Goal: Information Seeking & Learning: Learn about a topic

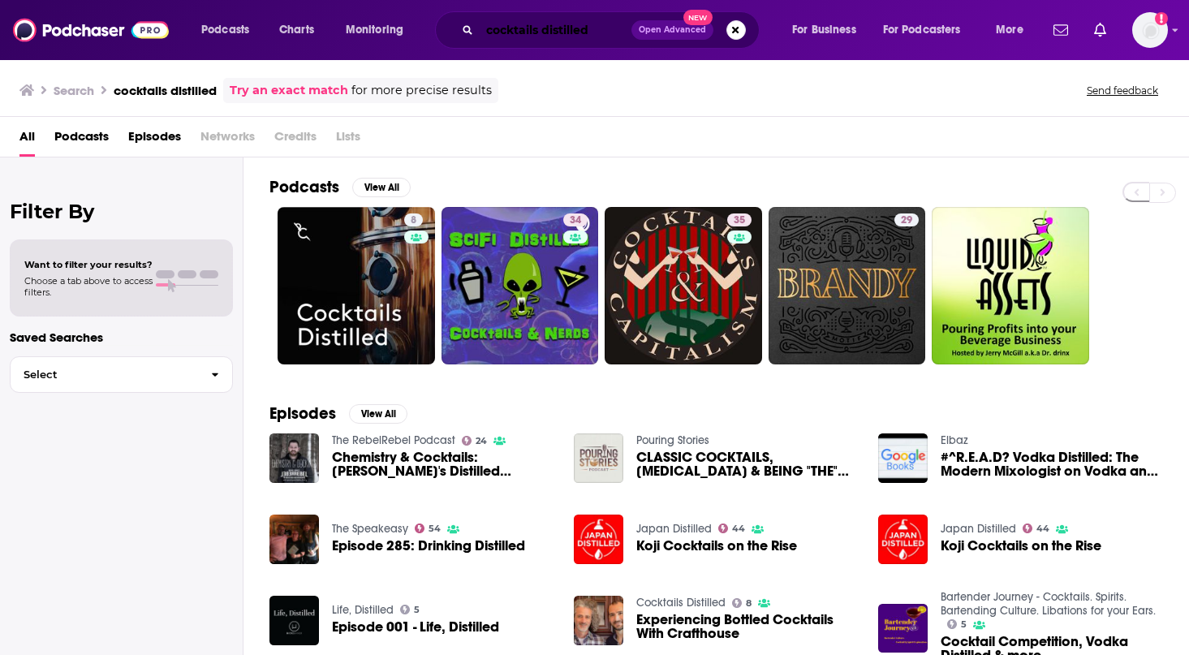
click at [604, 30] on input "cocktails distilled" at bounding box center [556, 30] width 152 height 26
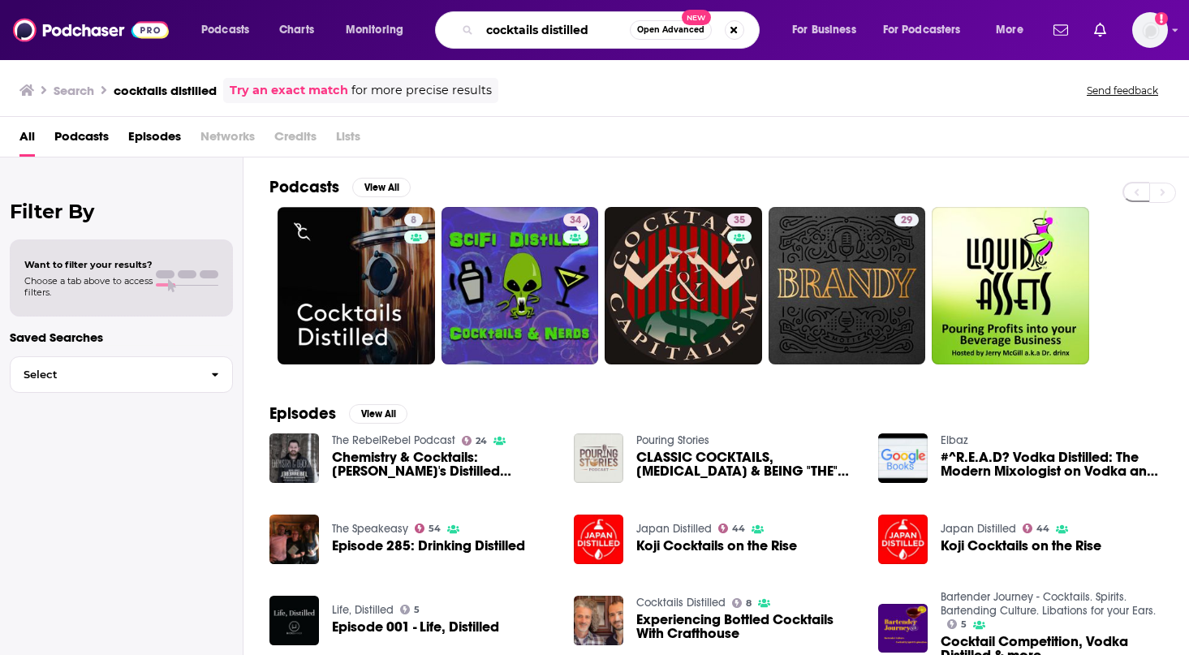
click at [604, 30] on input "cocktails distilled" at bounding box center [555, 30] width 150 height 26
paste input "[PERSON_NAME] Talks to Chefs"
type input "[PERSON_NAME] Talks to Chefs"
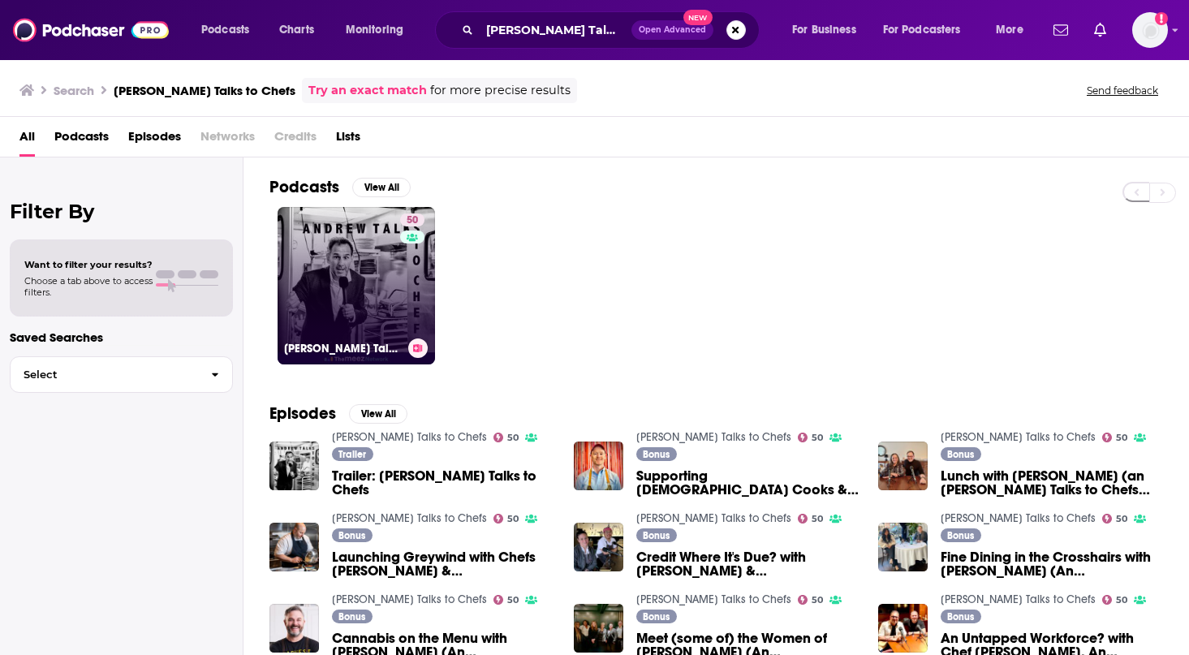
click at [357, 287] on link "50 [PERSON_NAME] Talks to Chefs" at bounding box center [356, 285] width 157 height 157
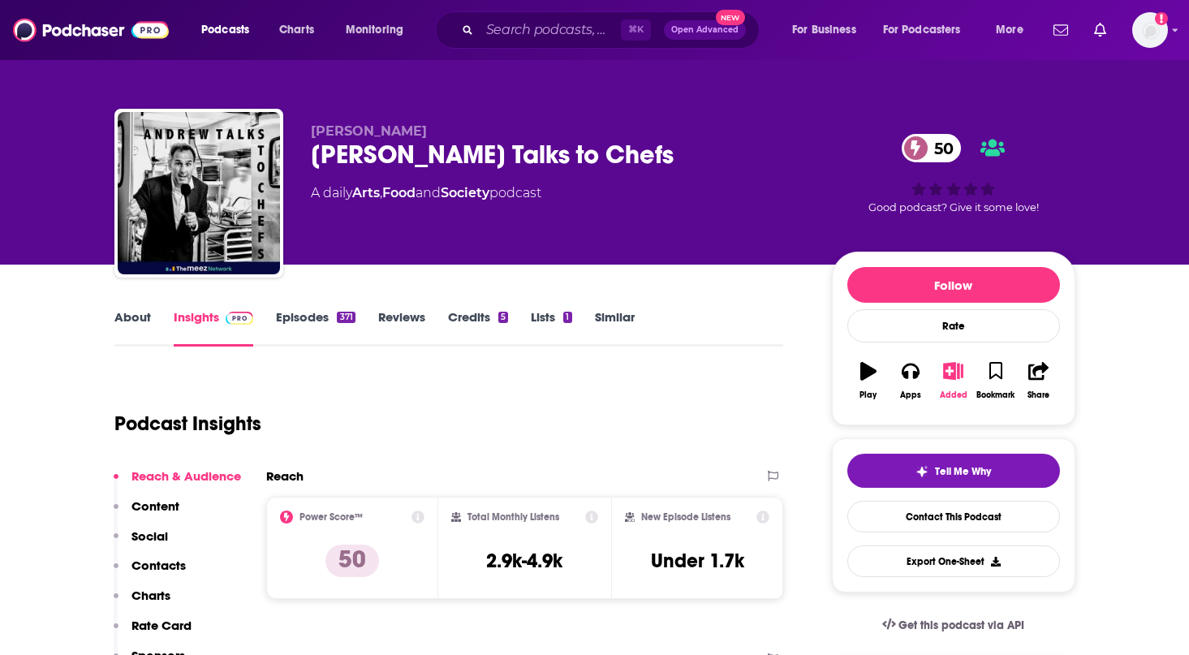
click at [954, 373] on icon "button" at bounding box center [953, 371] width 20 height 18
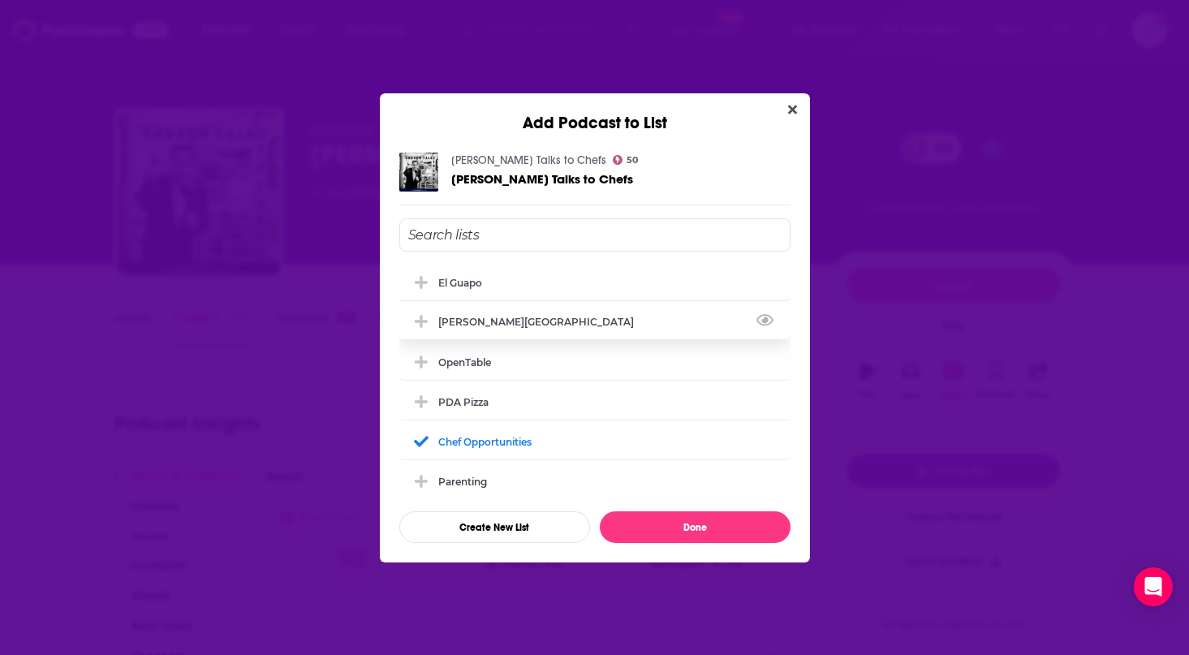
click at [464, 317] on div "[PERSON_NAME][GEOGRAPHIC_DATA]" at bounding box center [540, 322] width 205 height 12
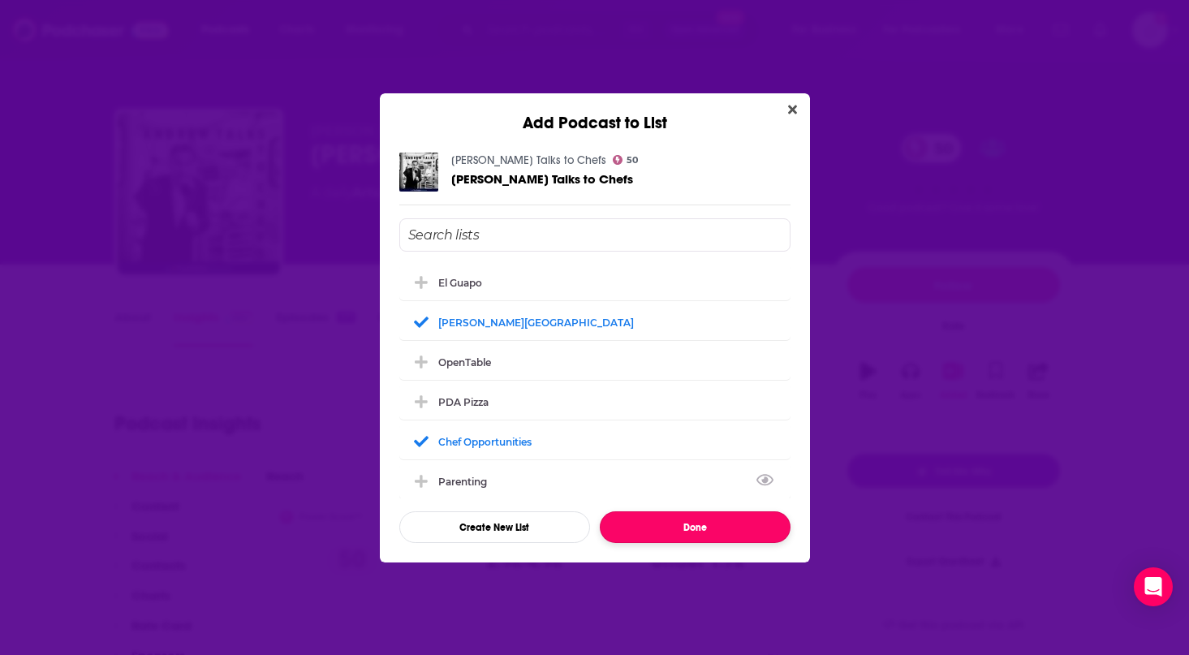
click at [706, 524] on button "Done" at bounding box center [695, 527] width 191 height 32
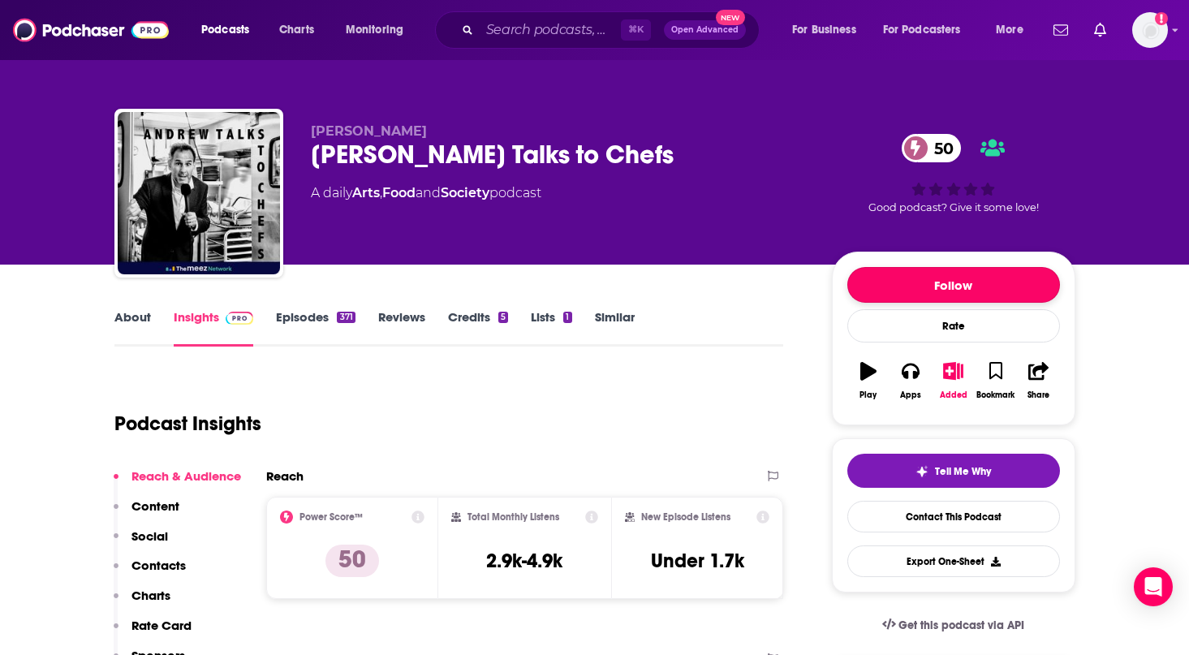
click at [941, 282] on button "Follow" at bounding box center [953, 285] width 213 height 36
click at [306, 317] on link "Episodes 371" at bounding box center [315, 327] width 79 height 37
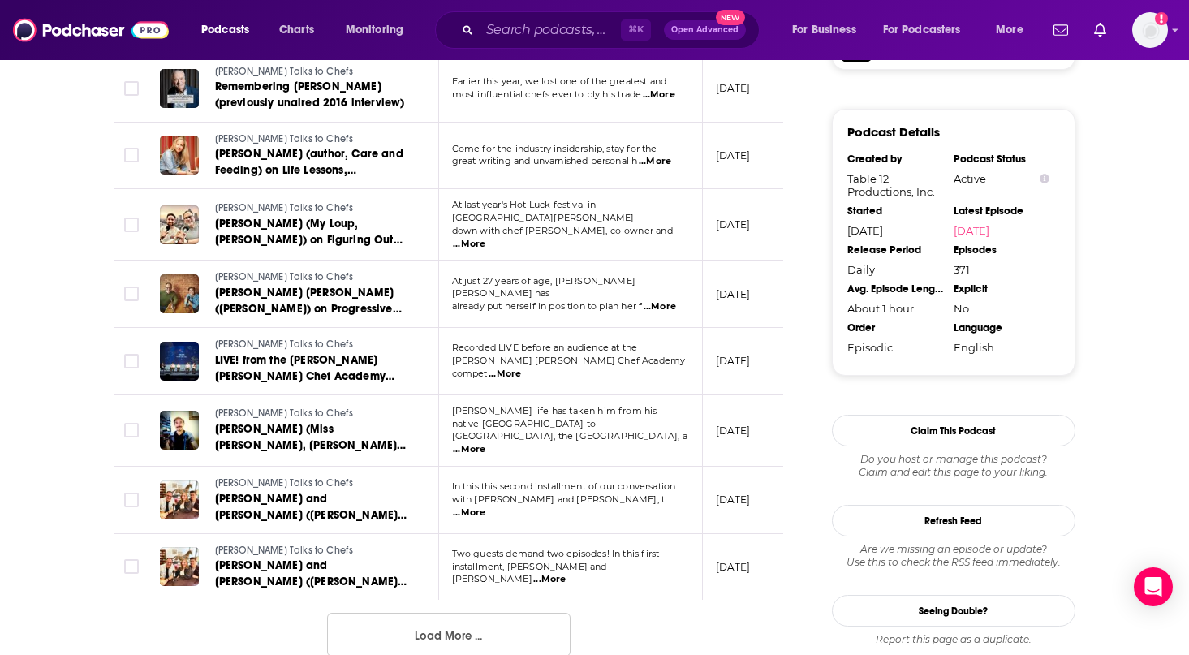
scroll to position [1612, 0]
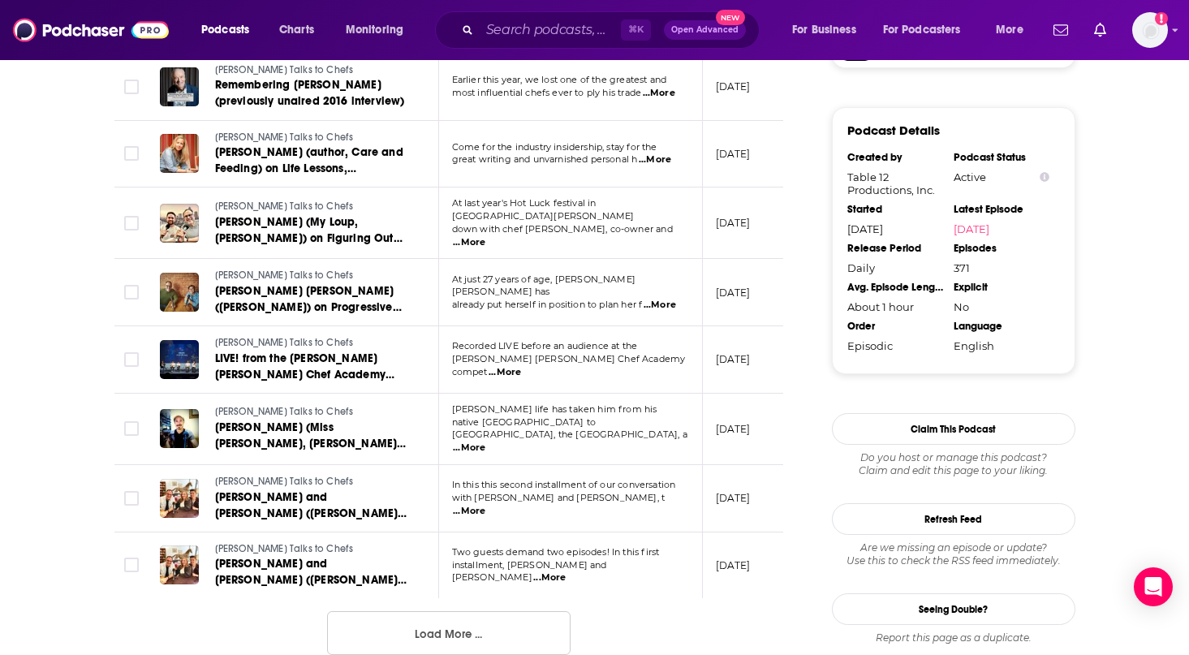
click at [403, 611] on button "Load More ..." at bounding box center [449, 633] width 244 height 44
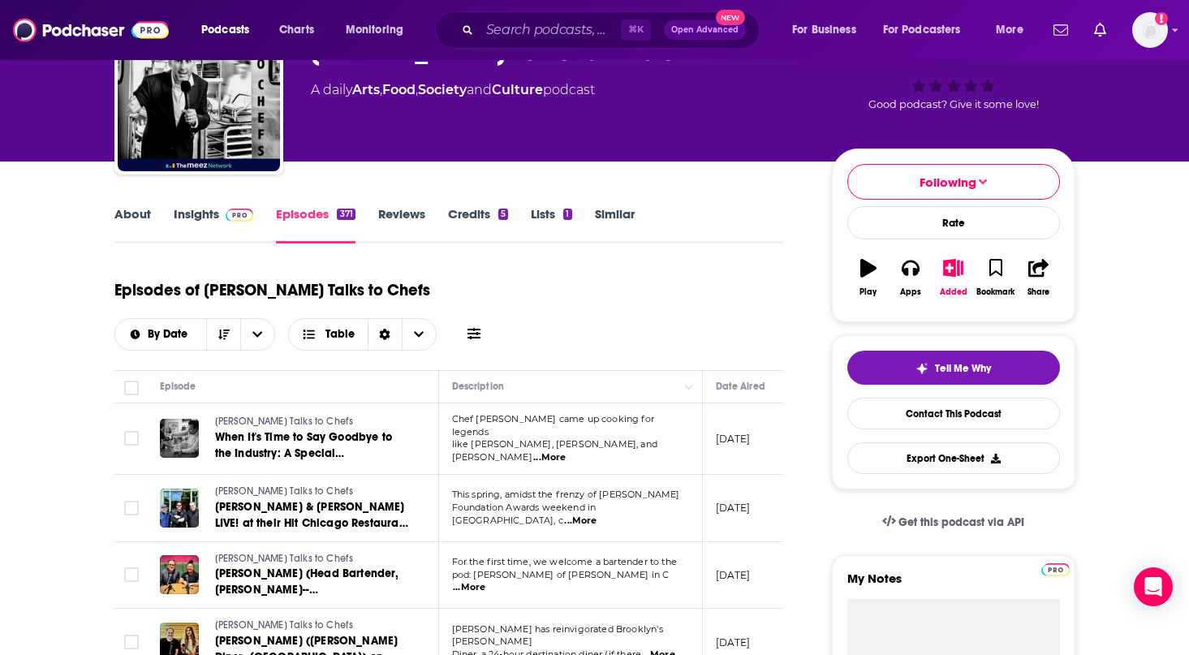
scroll to position [111, 0]
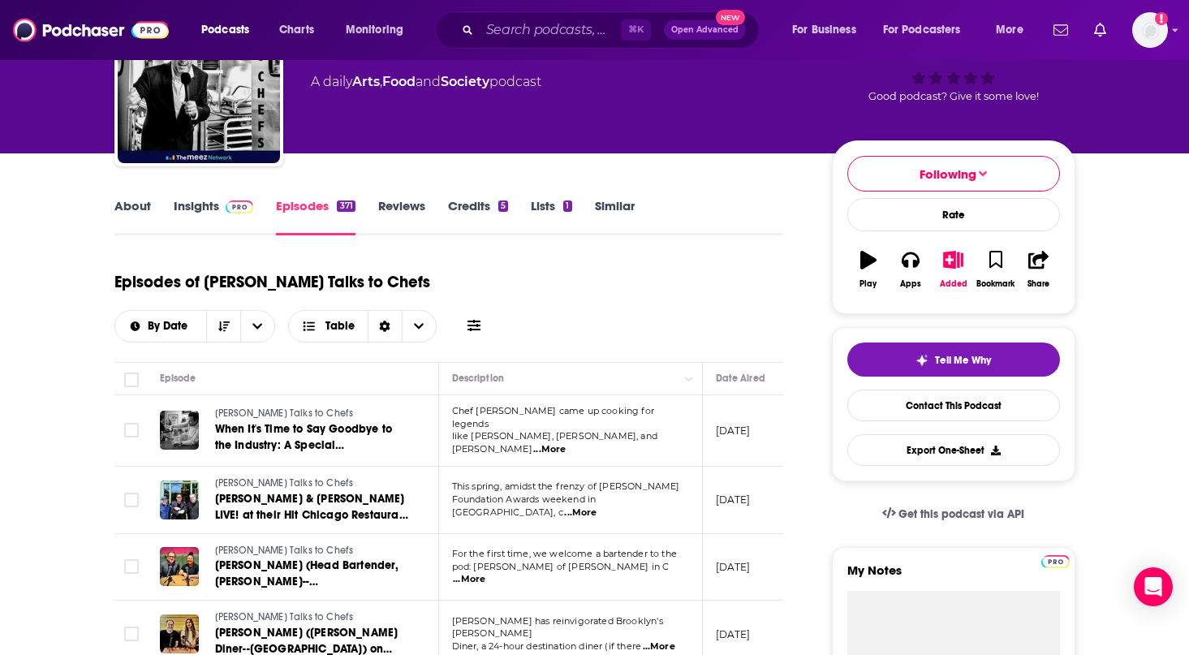
click at [193, 209] on link "Insights" at bounding box center [214, 216] width 80 height 37
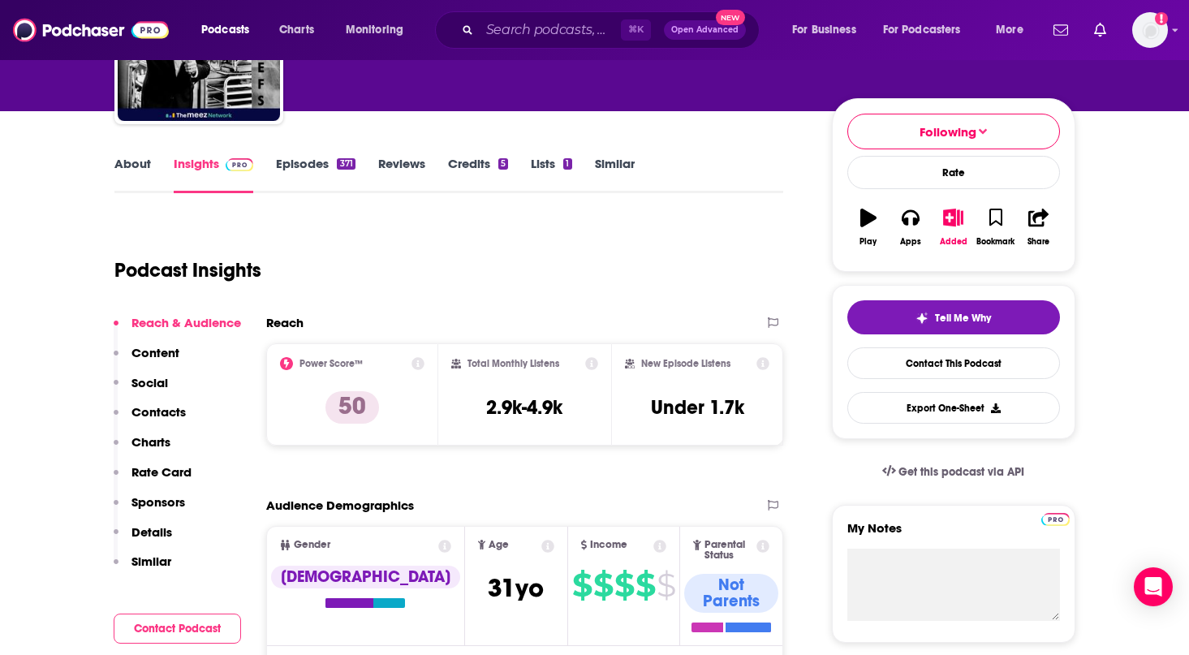
scroll to position [56, 0]
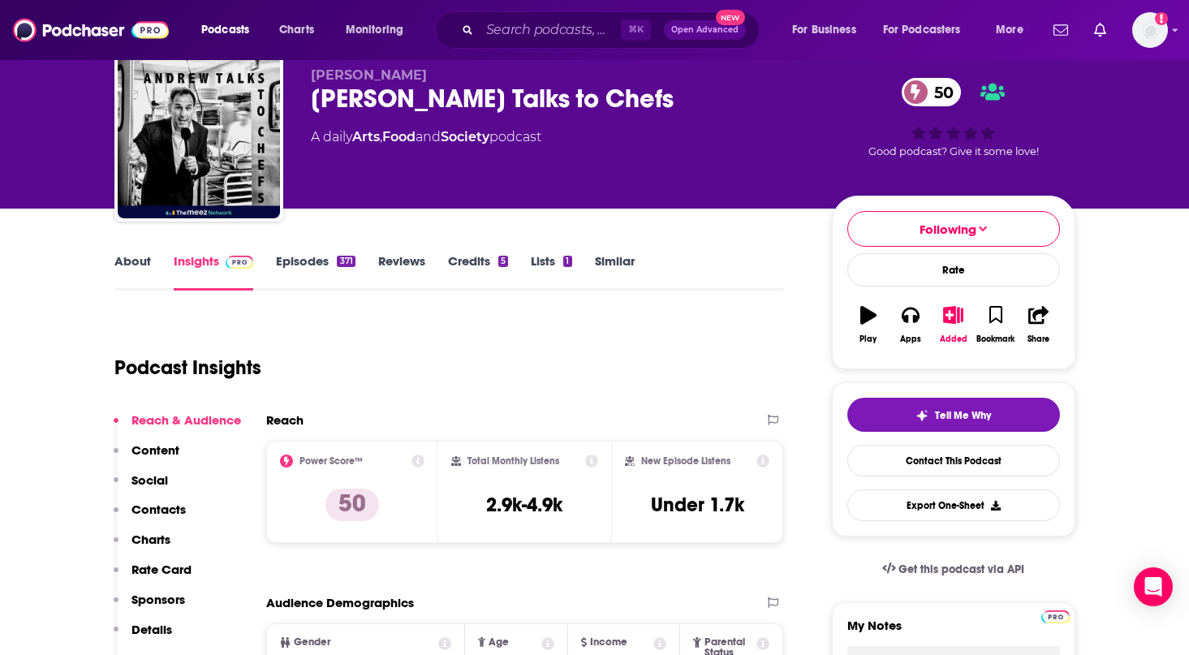
click at [125, 257] on link "About" at bounding box center [132, 271] width 37 height 37
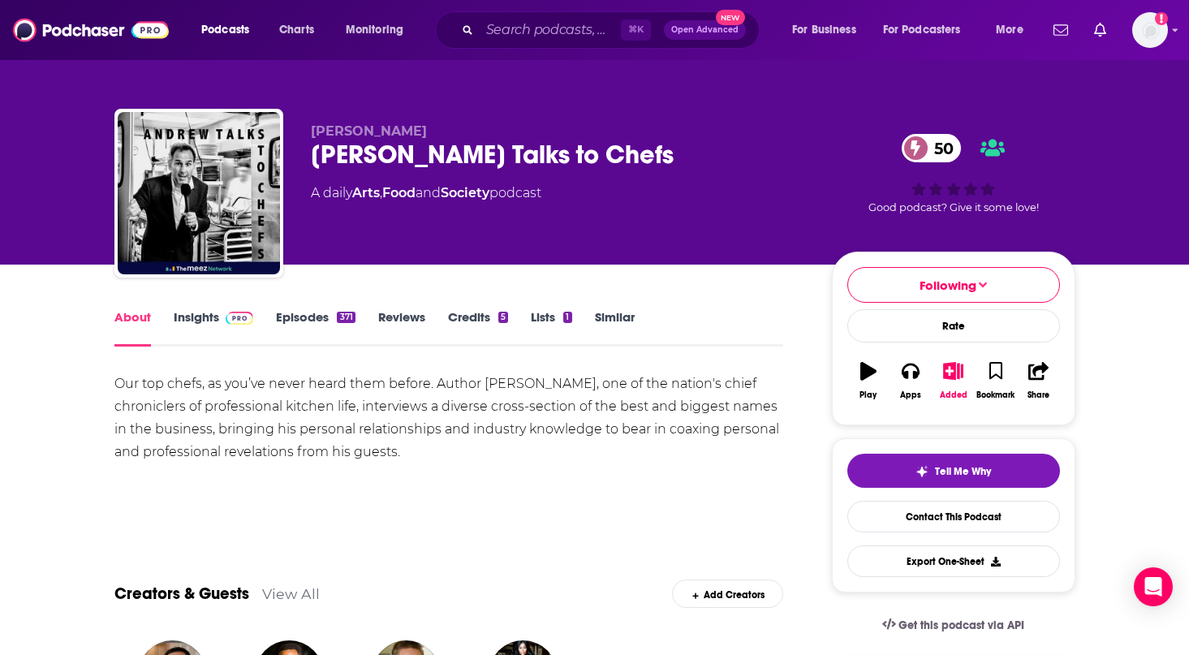
drag, startPoint x: 450, startPoint y: 134, endPoint x: 309, endPoint y: 131, distance: 140.4
click at [309, 131] on div "[PERSON_NAME] [PERSON_NAME] Talks to Chefs 50 A daily Arts , Food and Society p…" at bounding box center [594, 196] width 961 height 175
copy span "[PERSON_NAME]"
